Goal: Task Accomplishment & Management: Manage account settings

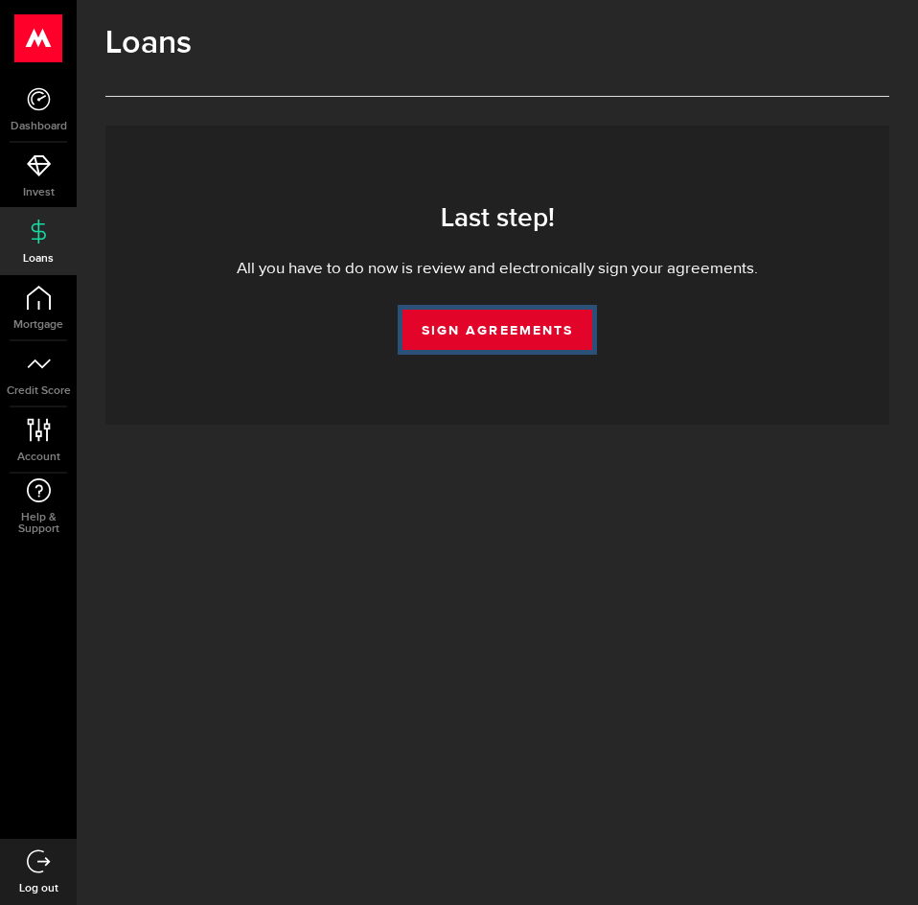
click at [475, 324] on link "Sign Agreements" at bounding box center [498, 330] width 190 height 40
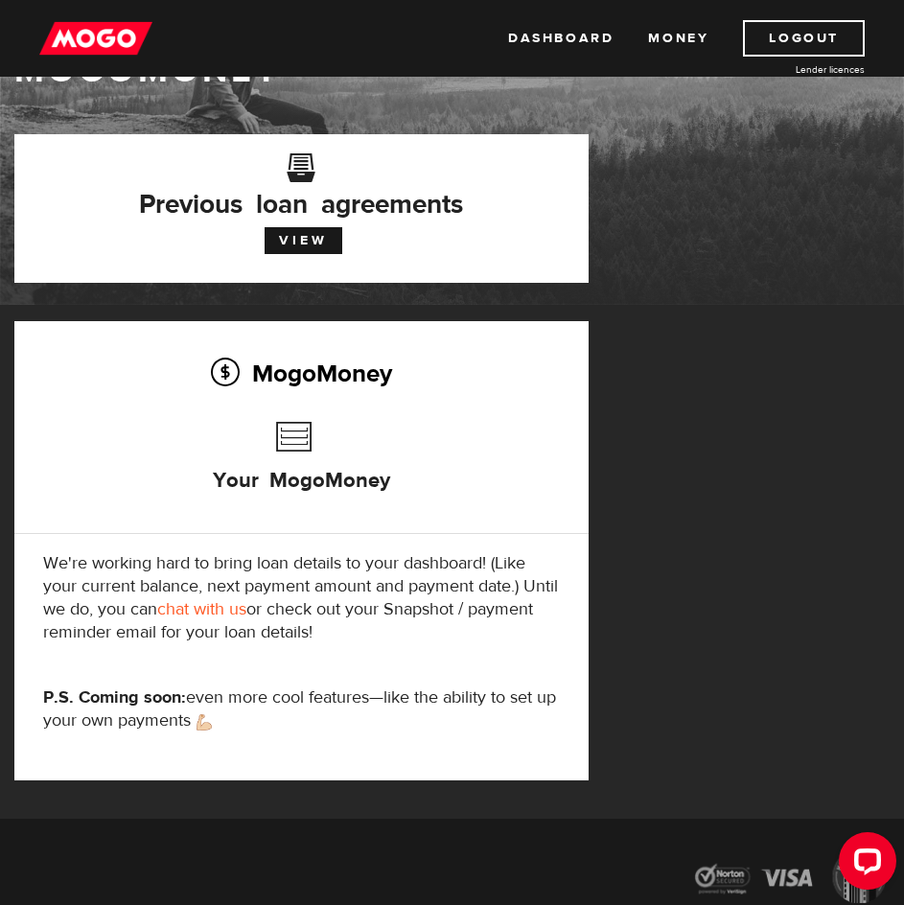
scroll to position [62, 0]
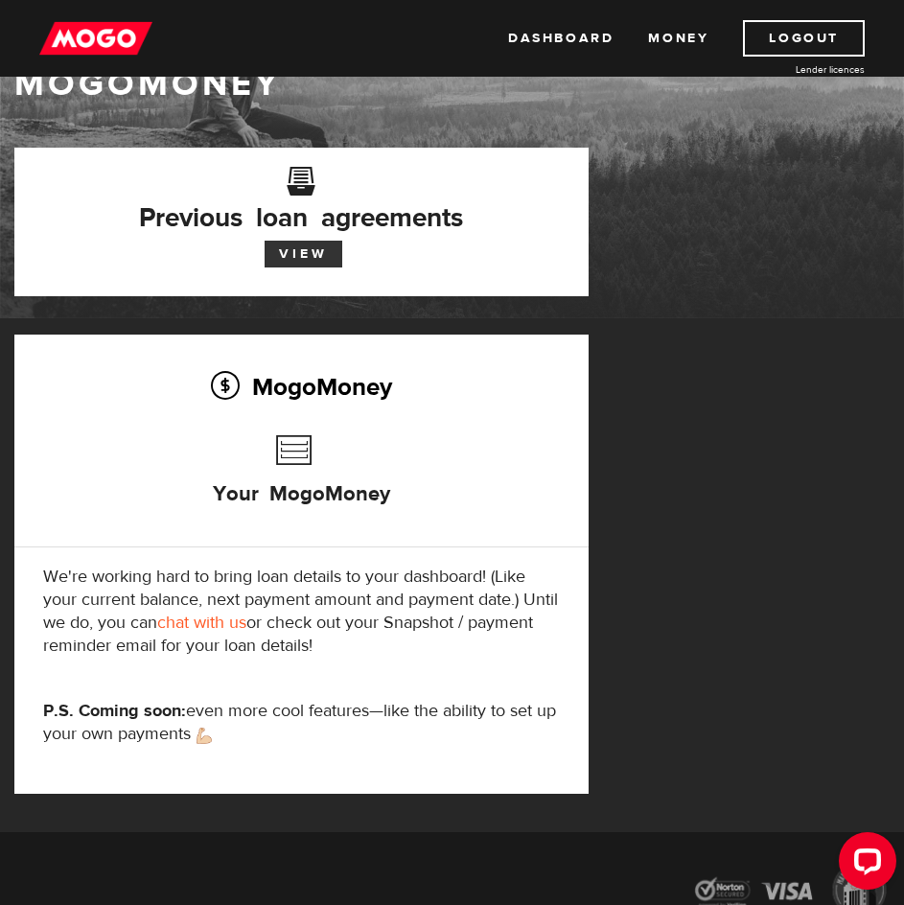
click at [295, 246] on link "View" at bounding box center [304, 254] width 78 height 27
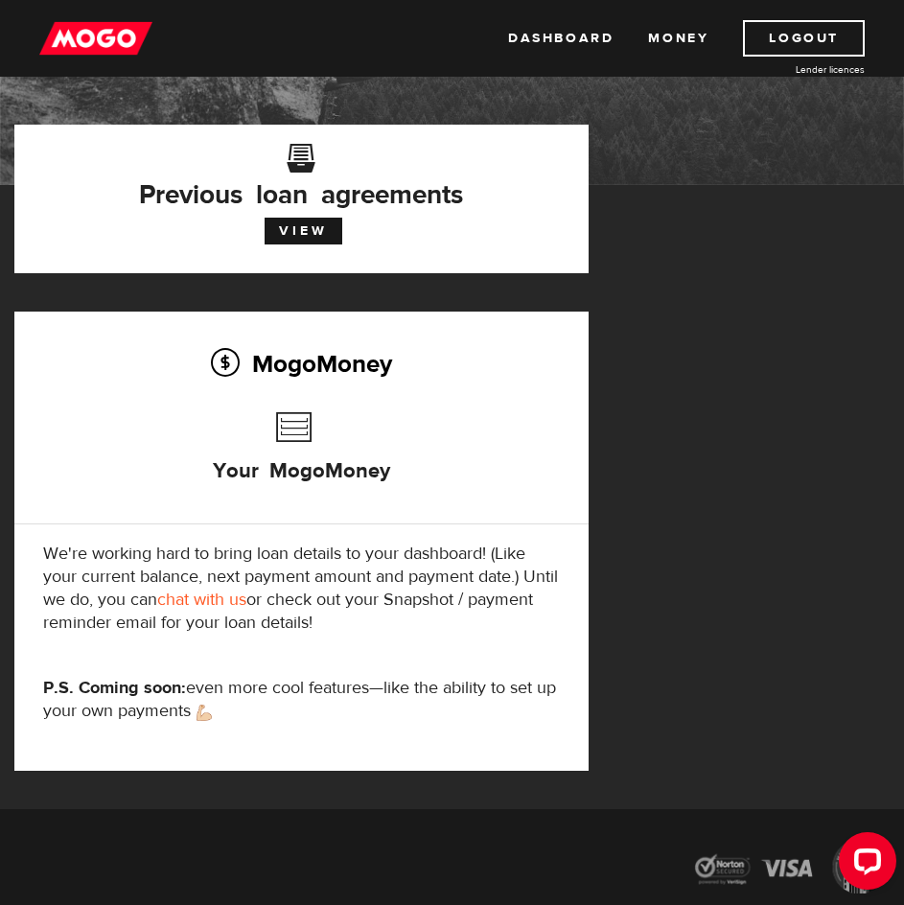
scroll to position [192, 0]
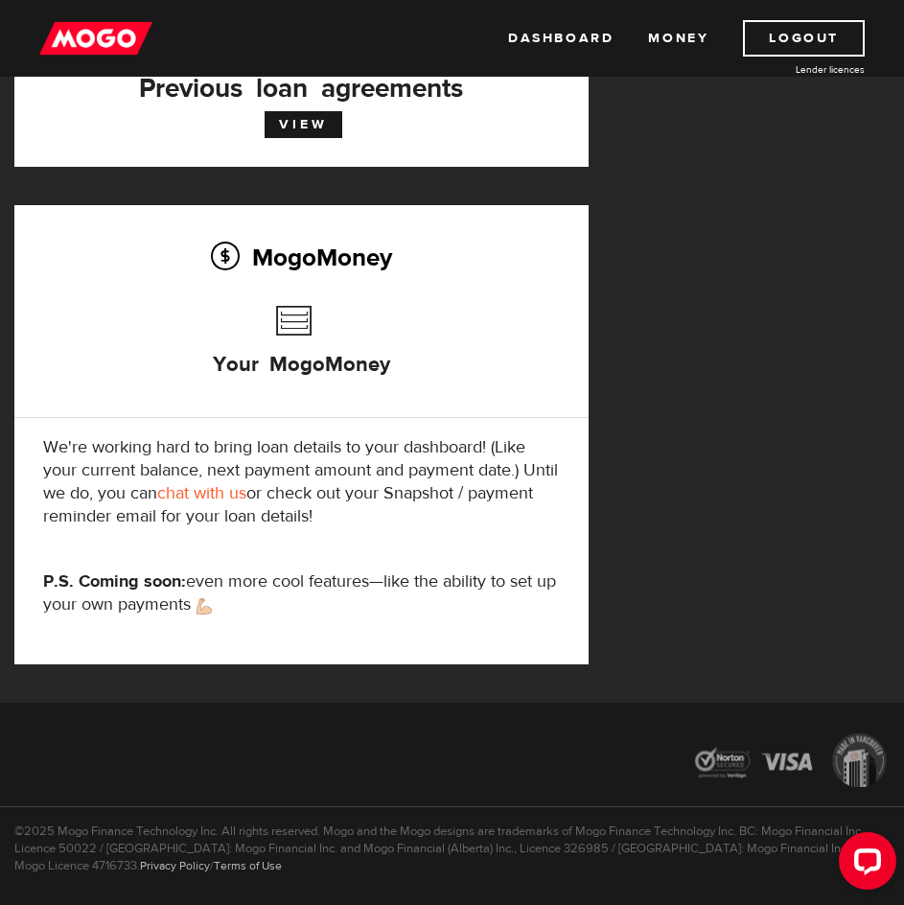
click at [246, 485] on link "chat with us" at bounding box center [201, 493] width 89 height 22
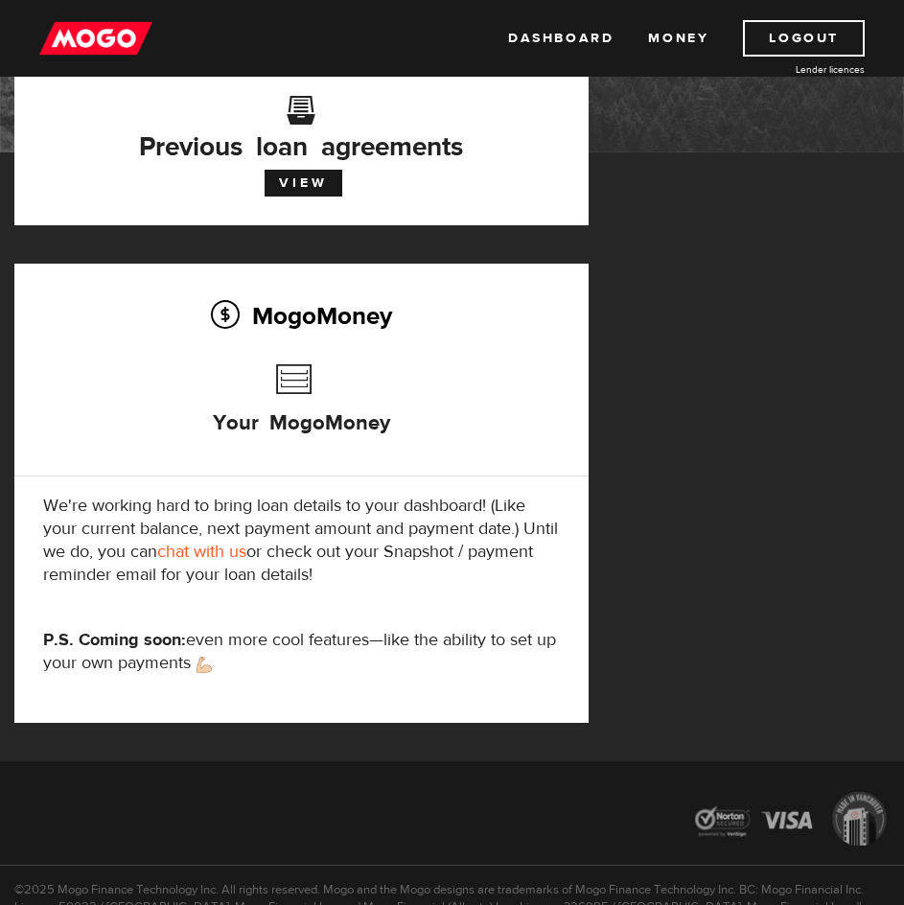
scroll to position [0, 0]
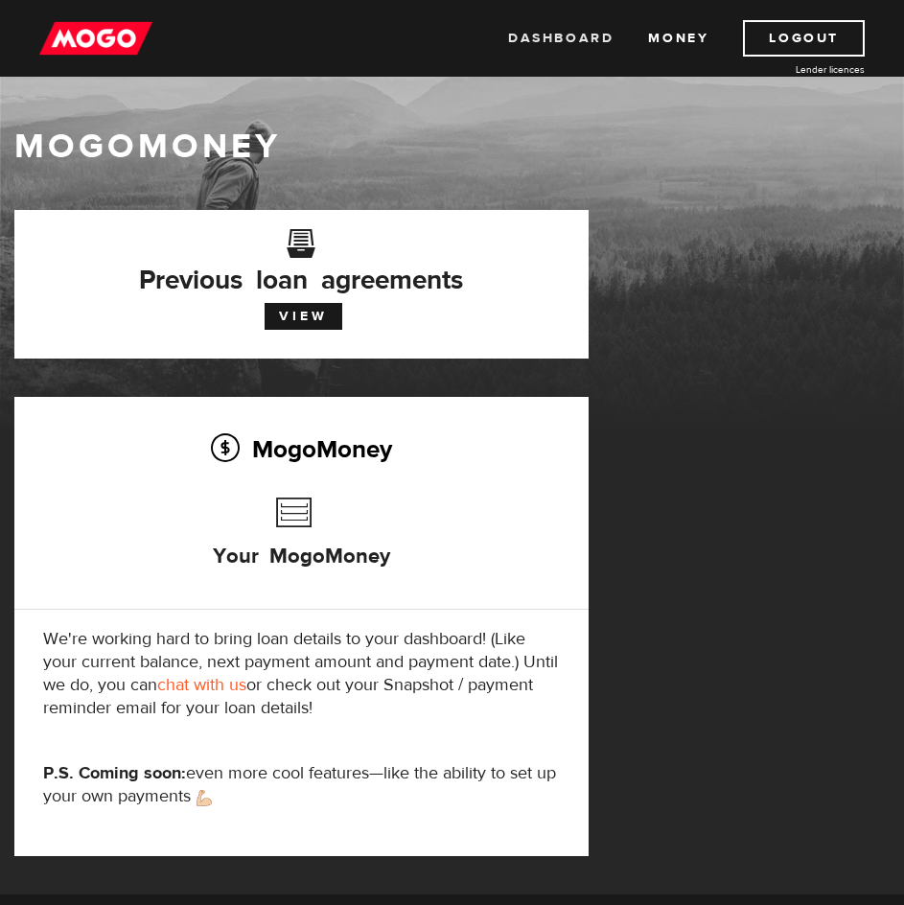
click at [540, 33] on link "Dashboard" at bounding box center [560, 38] width 105 height 36
